Goal: Task Accomplishment & Management: Manage account settings

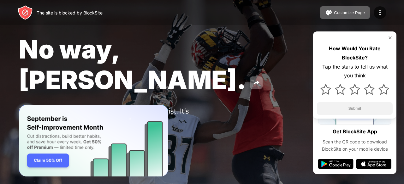
click at [388, 36] on img at bounding box center [389, 37] width 5 height 5
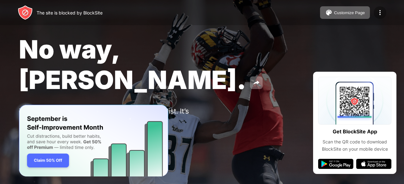
click at [377, 14] on img at bounding box center [380, 13] width 8 height 8
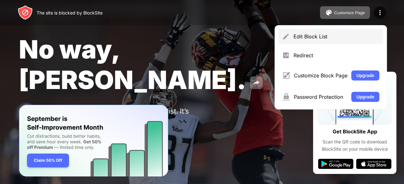
click at [327, 43] on div "Edit Block List" at bounding box center [330, 36] width 105 height 15
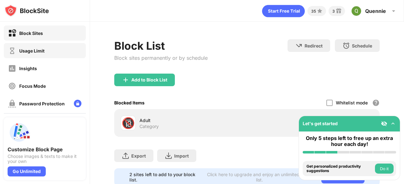
click at [30, 54] on div "Usage Limit" at bounding box center [26, 51] width 36 height 8
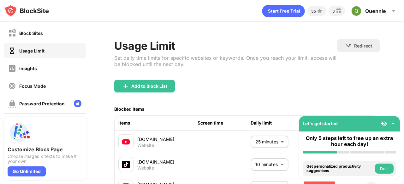
scroll to position [63, 0]
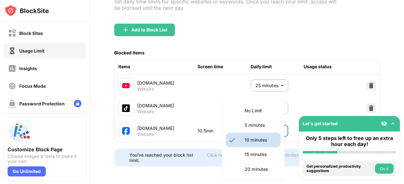
click at [263, 125] on body "Block Sites Usage Limit Insights Focus Mode Password Protection Custom Block Pa…" at bounding box center [202, 92] width 404 height 184
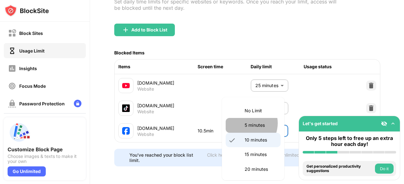
click at [245, 123] on p "5 minutes" at bounding box center [260, 125] width 32 height 7
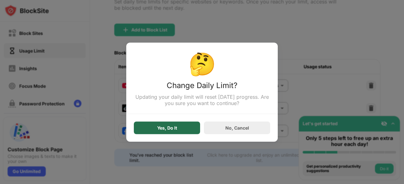
click at [185, 126] on div "Yes, Do It" at bounding box center [167, 128] width 66 height 13
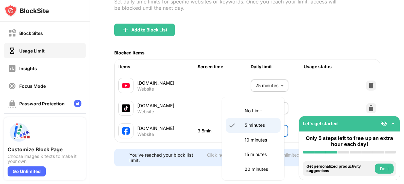
drag, startPoint x: 256, startPoint y: 127, endPoint x: 242, endPoint y: 141, distance: 19.4
click at [242, 141] on body "Block Sites Usage Limit Insights Focus Mode Password Protection Custom Block Pa…" at bounding box center [202, 92] width 404 height 184
click at [242, 141] on li "10 minutes" at bounding box center [252, 140] width 55 height 15
type input "**"
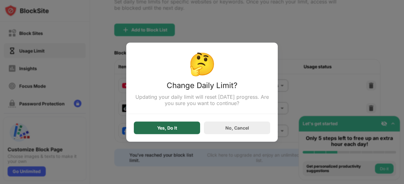
click at [186, 126] on div "Yes, Do It" at bounding box center [167, 128] width 66 height 13
